Goal: Transaction & Acquisition: Purchase product/service

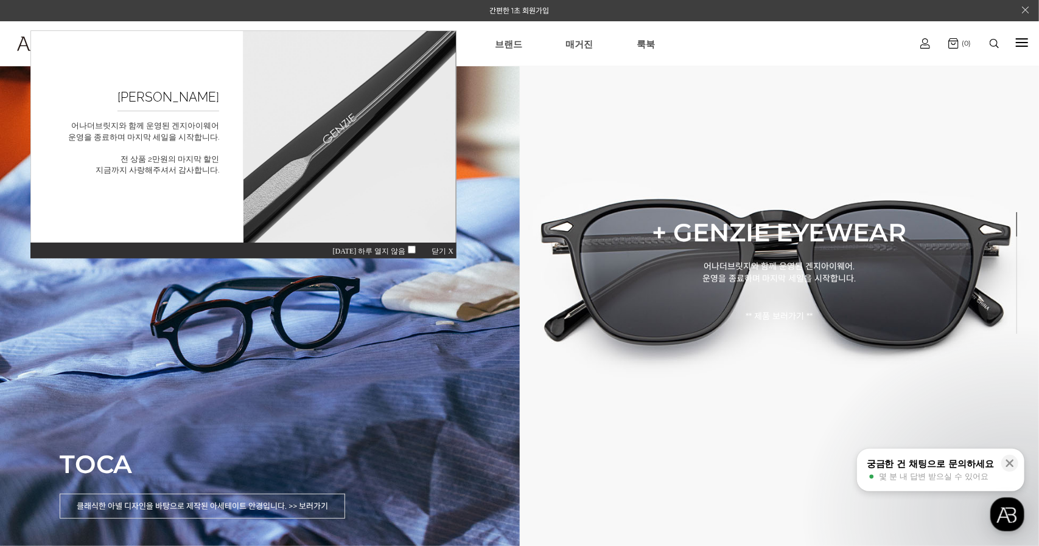
click at [442, 252] on span "닫기 X" at bounding box center [442, 250] width 22 height 9
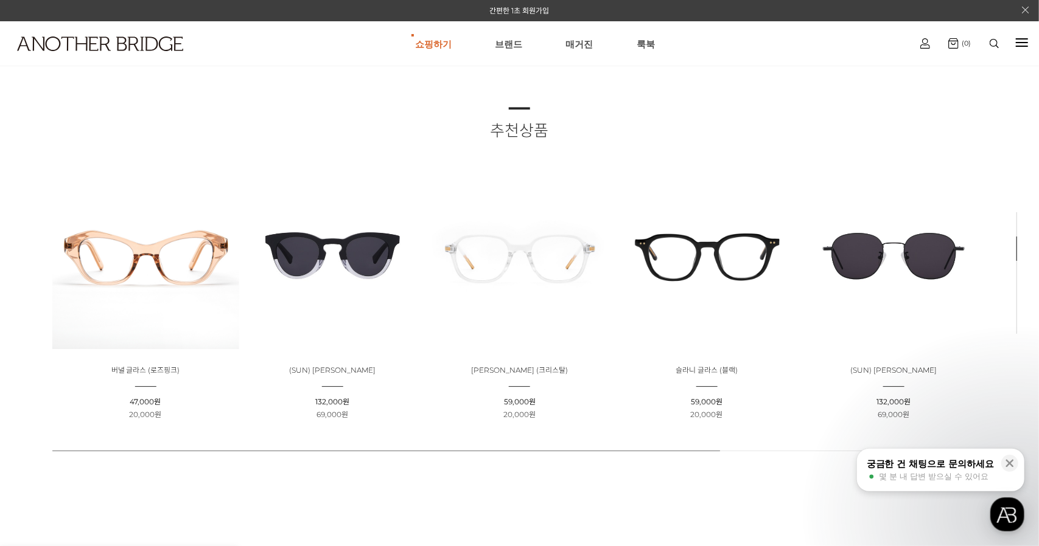
click at [332, 269] on img at bounding box center [332, 255] width 187 height 187
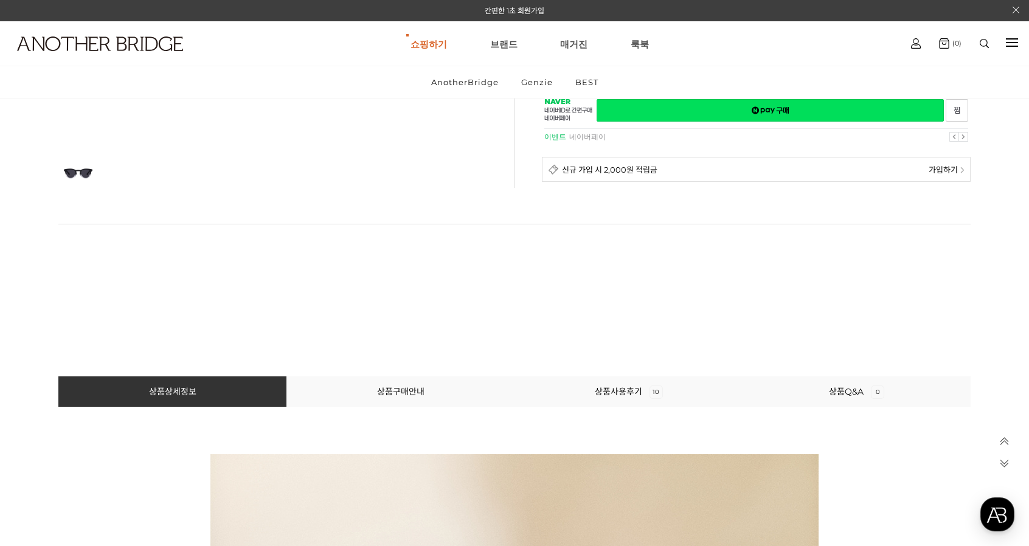
scroll to position [442, 0]
click at [618, 388] on link "상품사용후기 10" at bounding box center [629, 391] width 68 height 11
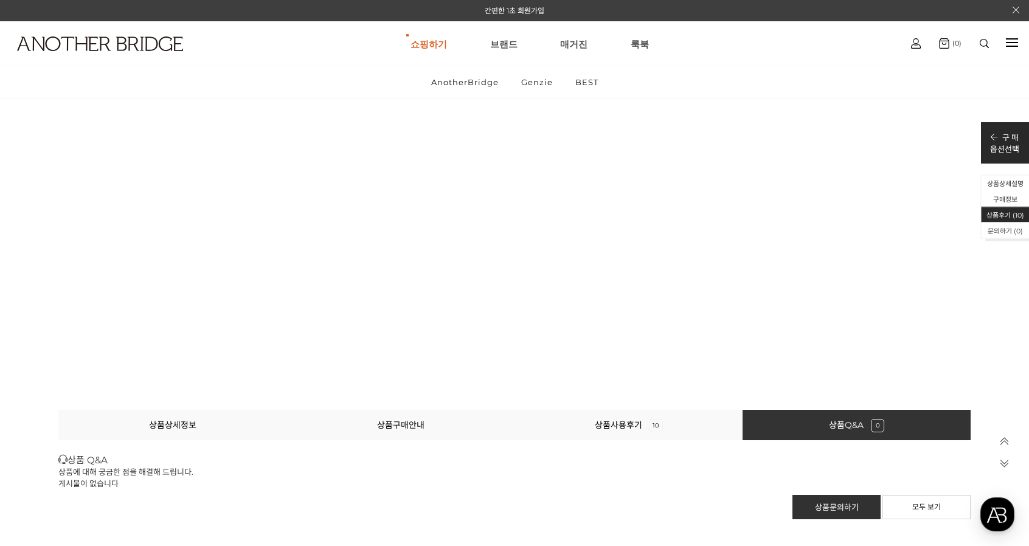
scroll to position [15938, 0]
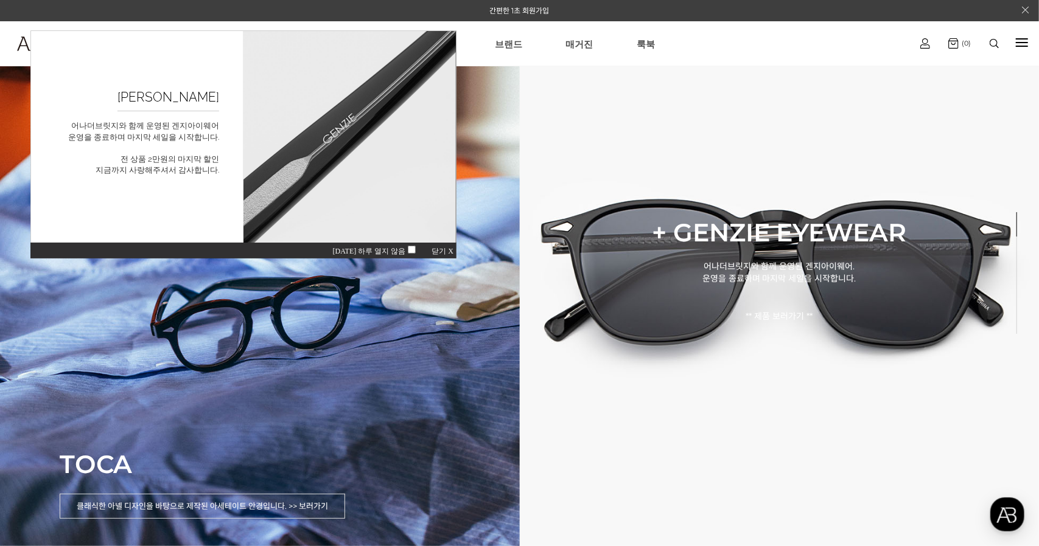
click at [444, 247] on span "닫기 X" at bounding box center [442, 250] width 22 height 9
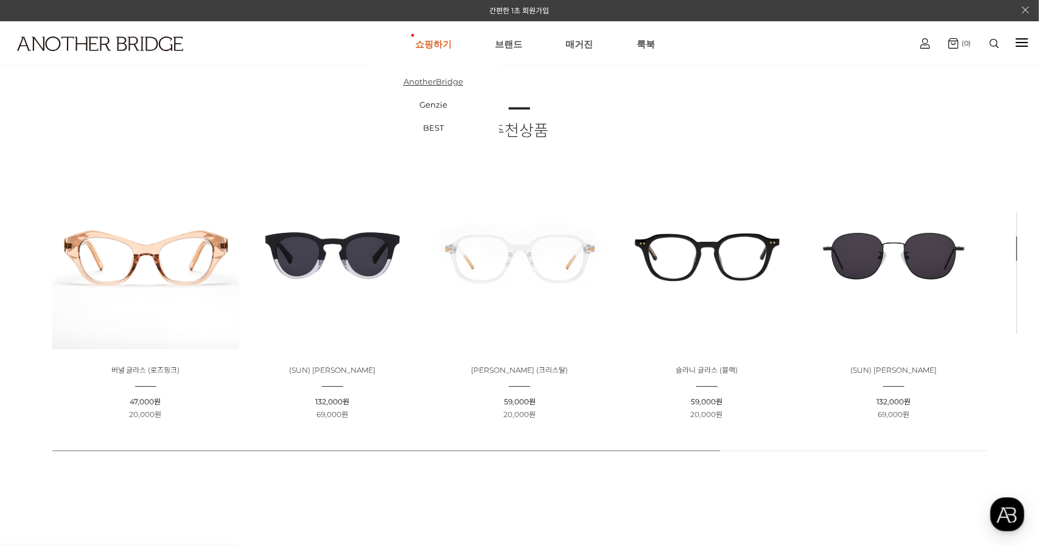
click at [434, 80] on link "AnotherBridge" at bounding box center [432, 81] width 131 height 23
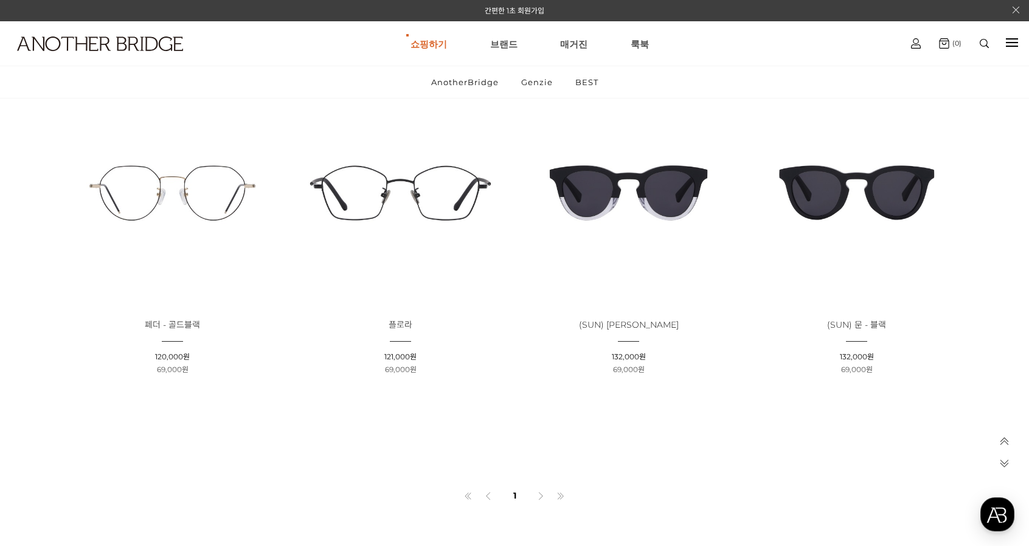
scroll to position [2404, 0]
click at [853, 201] on img at bounding box center [857, 194] width 220 height 220
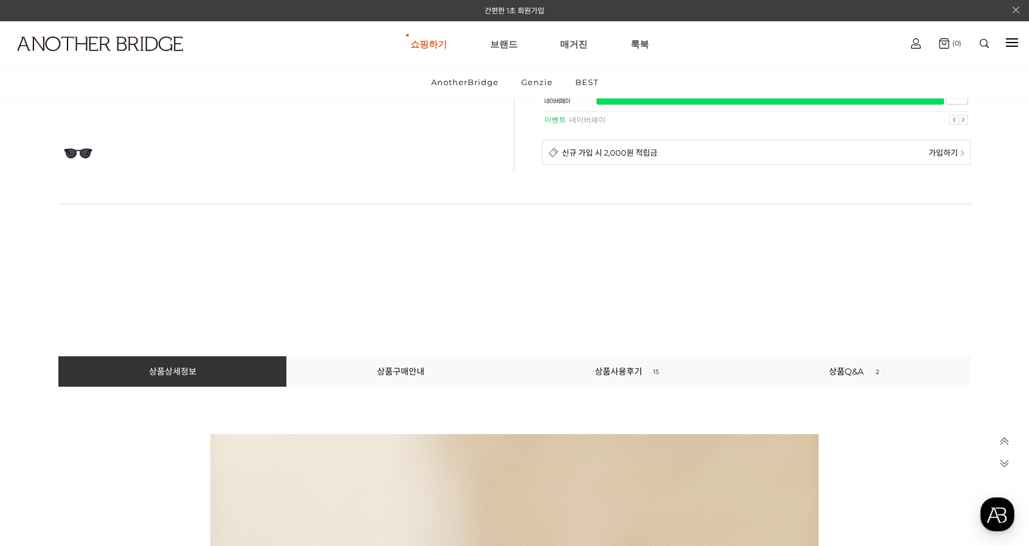
scroll to position [463, 0]
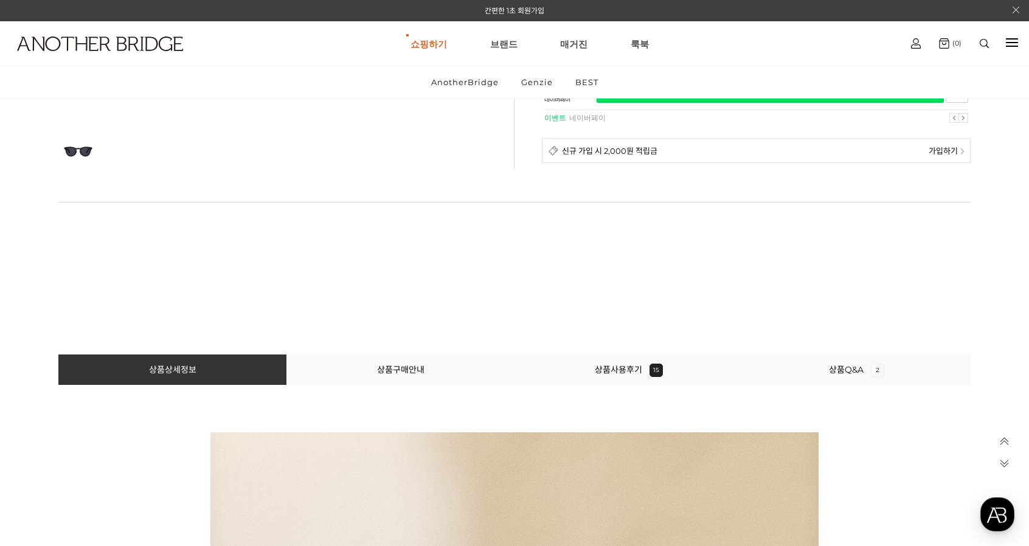
click at [618, 375] on li "상품사용후기 15" at bounding box center [629, 370] width 228 height 30
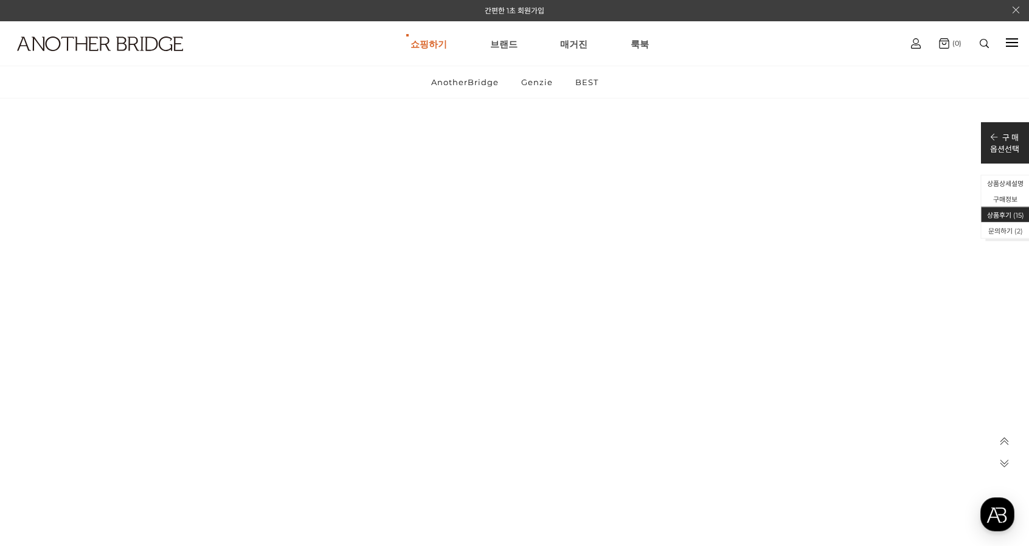
scroll to position [14114, 0]
